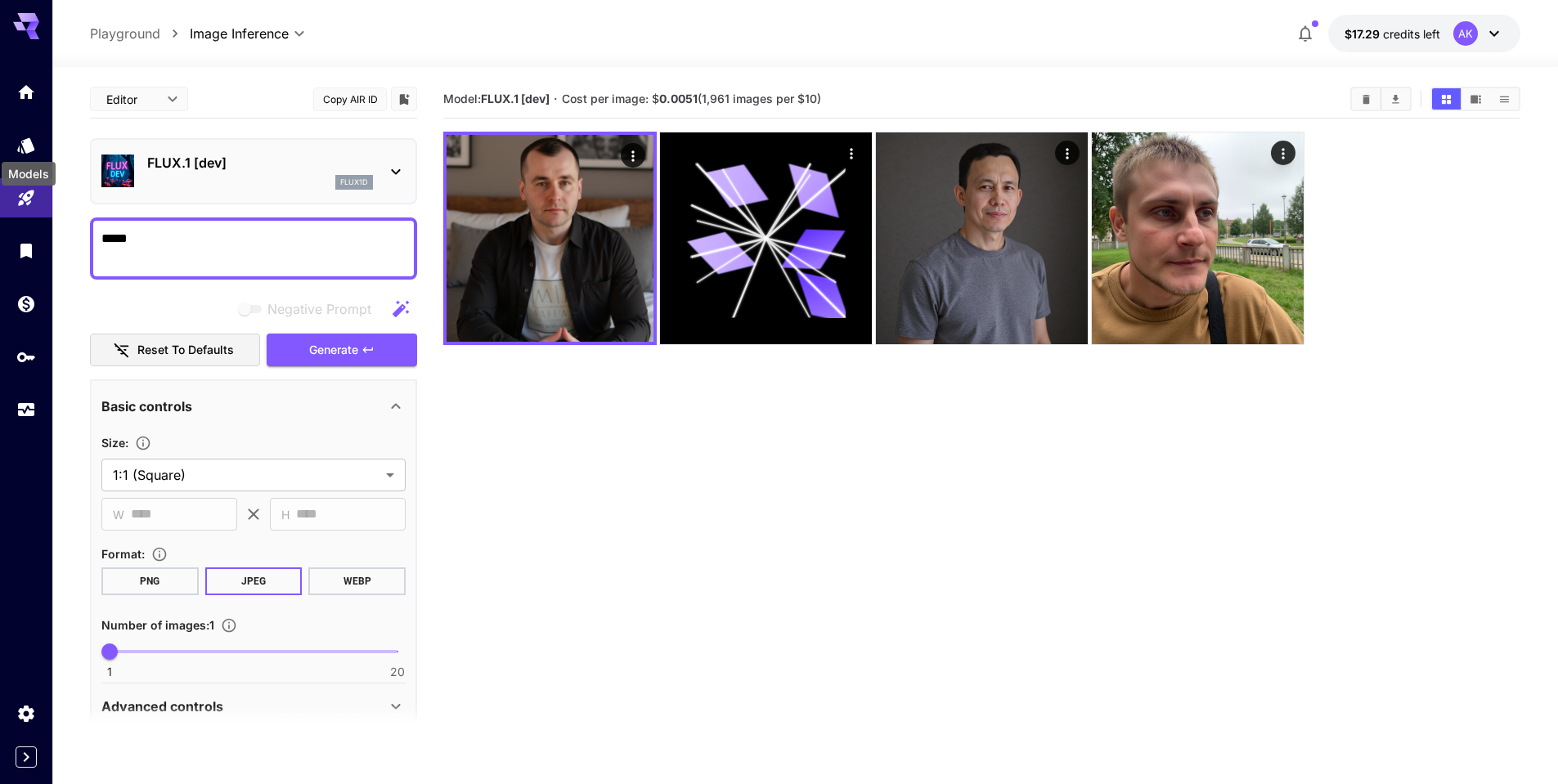
click at [24, 151] on div "Models" at bounding box center [29, 169] width 58 height 37
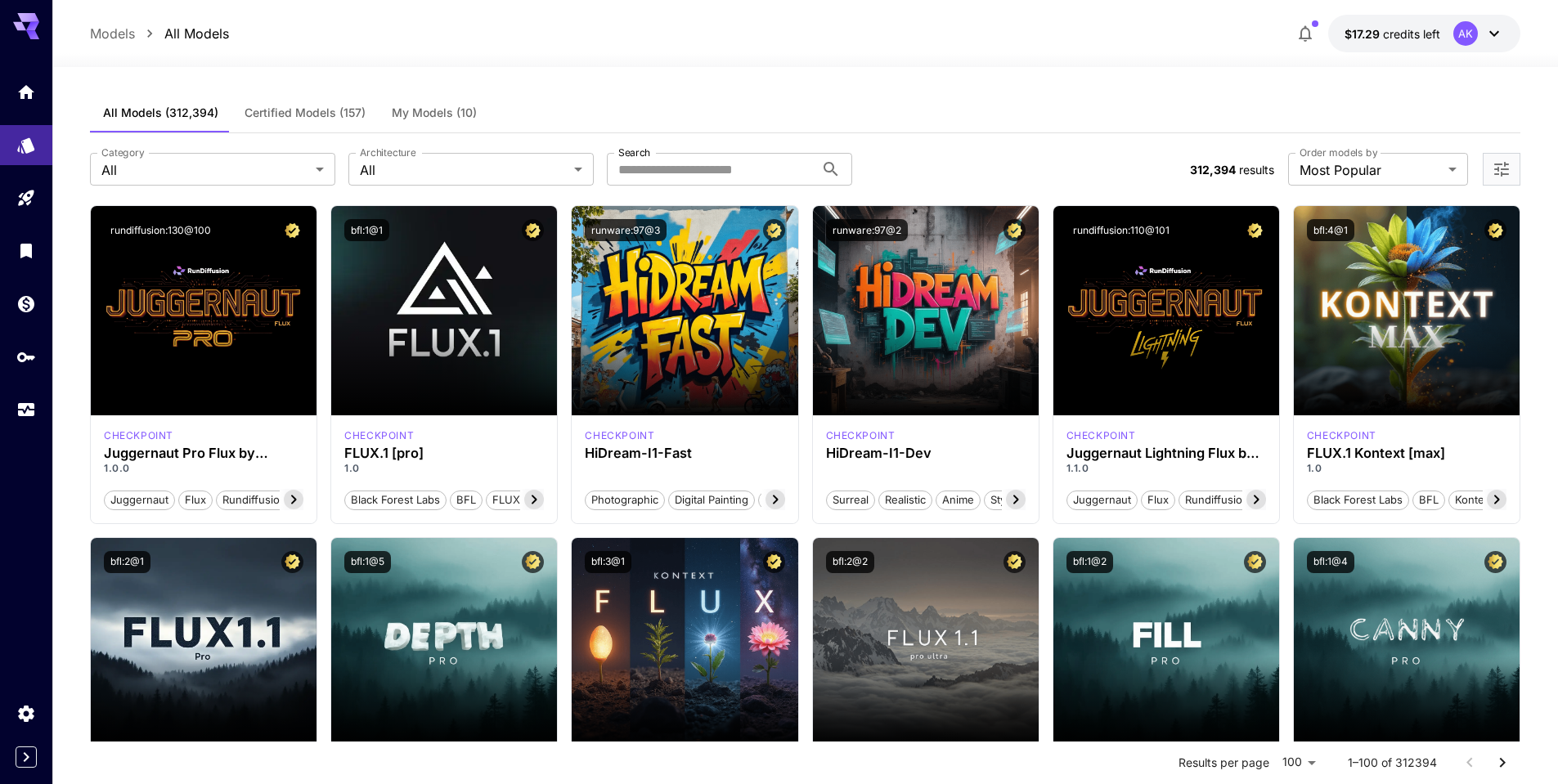
click at [413, 112] on span "My Models (10)" at bounding box center [434, 112] width 85 height 15
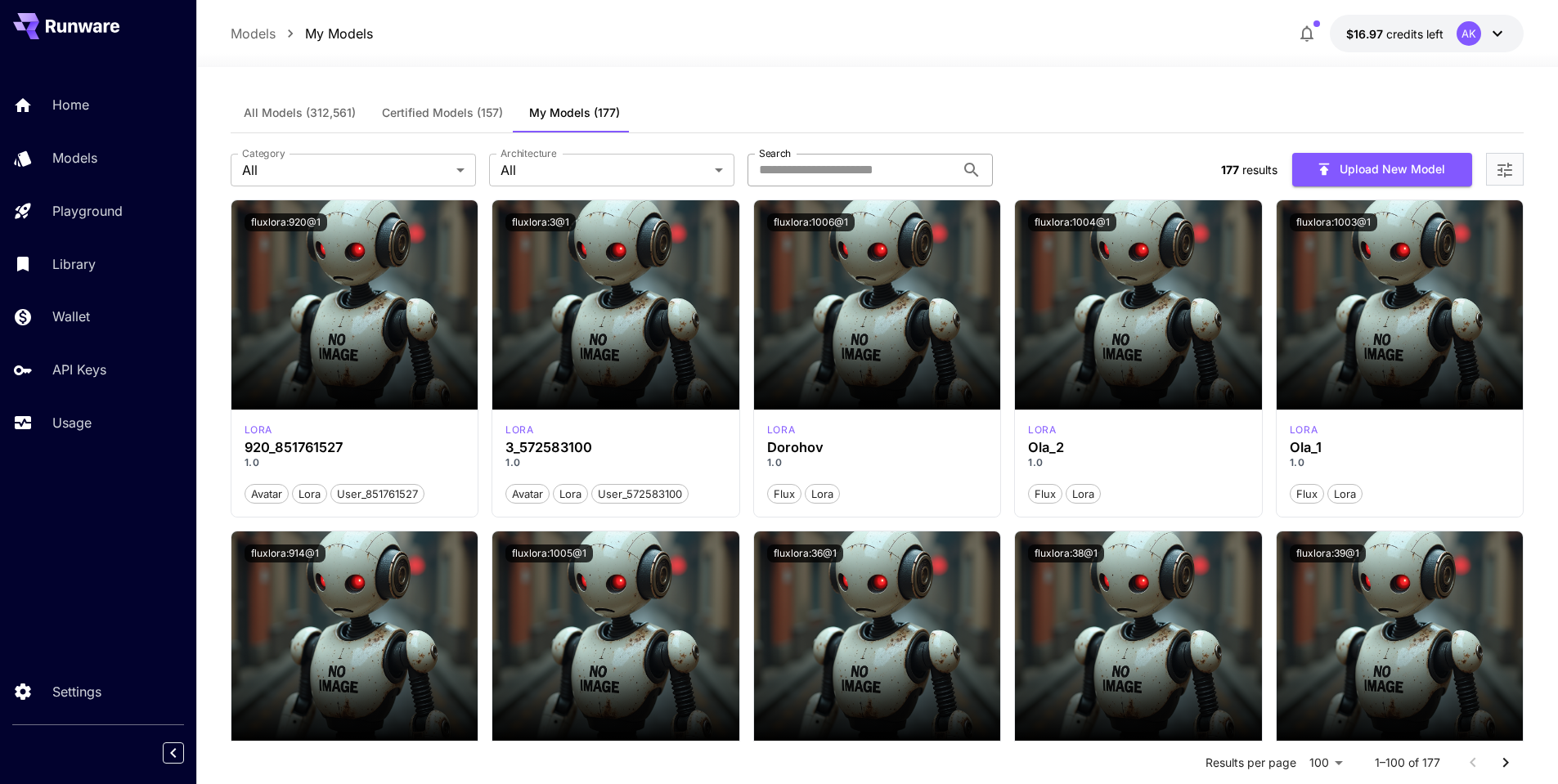
click at [861, 168] on input "Search" at bounding box center [851, 170] width 208 height 33
type input "****"
